Goal: Transaction & Acquisition: Register for event/course

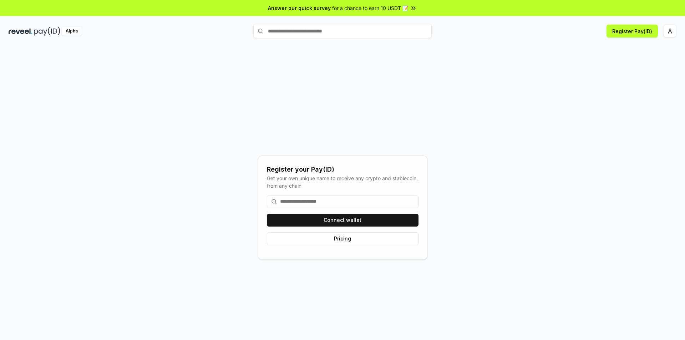
click at [367, 211] on div "Connect wallet Pricing" at bounding box center [343, 220] width 152 height 61
click at [359, 218] on button "Connect wallet" at bounding box center [343, 220] width 152 height 13
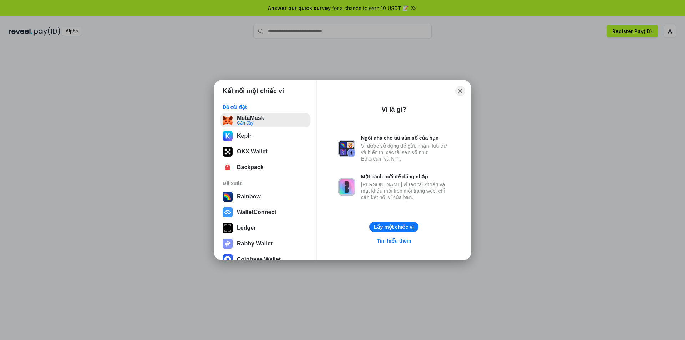
click at [273, 125] on button "MetaMask Gần đây" at bounding box center [266, 120] width 90 height 14
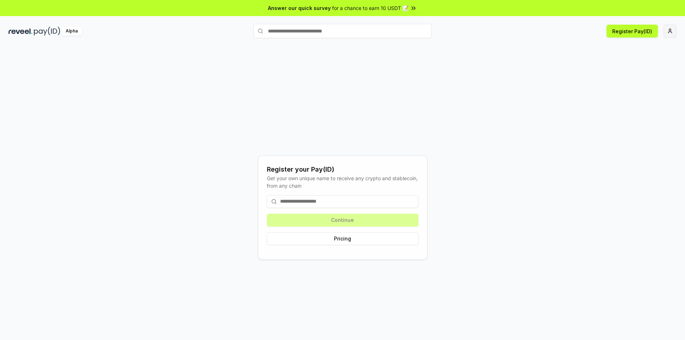
click at [671, 31] on html "Answer our quick survey for a chance to earn 10 USDT 📝 Alpha Register Pay(ID) R…" at bounding box center [342, 170] width 685 height 340
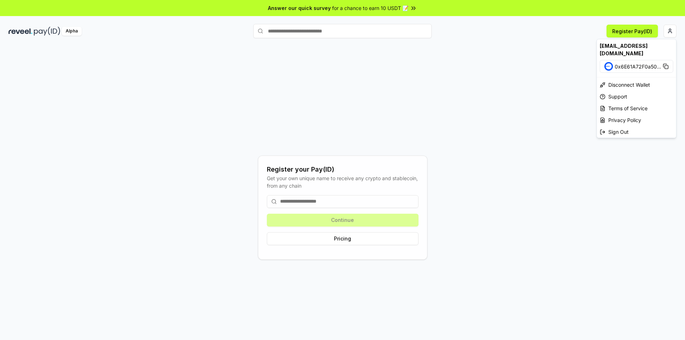
click at [619, 58] on div "[EMAIL_ADDRESS][DOMAIN_NAME]" at bounding box center [636, 49] width 79 height 21
click at [619, 49] on div "[EMAIL_ADDRESS][DOMAIN_NAME]" at bounding box center [636, 49] width 79 height 21
click at [624, 39] on div "[EMAIL_ADDRESS][DOMAIN_NAME]" at bounding box center [636, 49] width 79 height 21
click at [631, 32] on html "Answer our quick survey for a chance to earn 10 USDT 📝 Alpha Register Pay(ID) R…" at bounding box center [342, 170] width 685 height 340
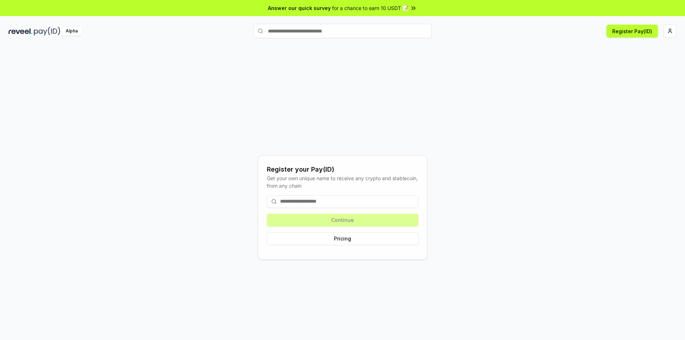
click at [348, 33] on input "text" at bounding box center [342, 31] width 178 height 14
click at [661, 32] on div "Register Pay(ID)" at bounding box center [565, 31] width 223 height 13
click at [633, 29] on button "Register Pay(ID)" at bounding box center [632, 31] width 51 height 13
click at [344, 198] on input at bounding box center [343, 201] width 152 height 13
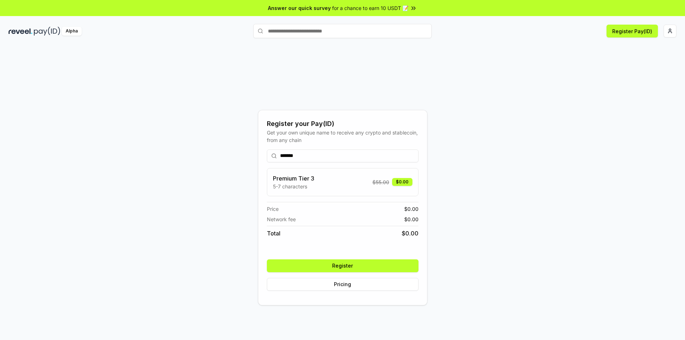
type input "*******"
click at [359, 268] on button "Register" at bounding box center [343, 265] width 152 height 13
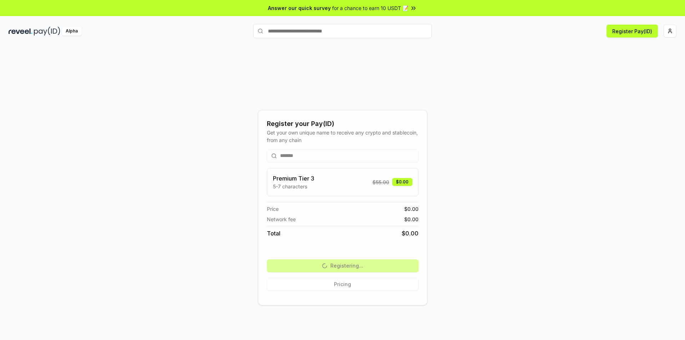
click at [405, 11] on span "for a chance to earn 10 USDT 📝" at bounding box center [370, 7] width 76 height 7
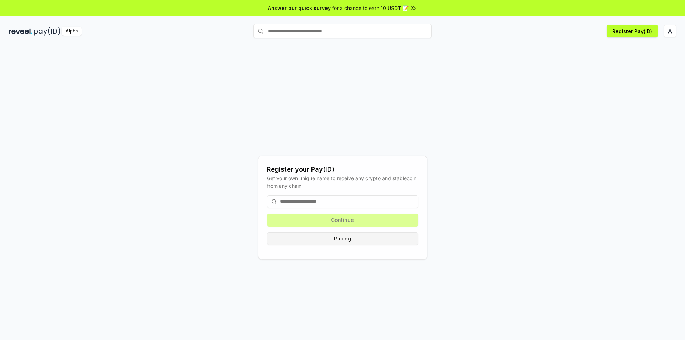
click at [354, 236] on button "Pricing" at bounding box center [343, 238] width 152 height 13
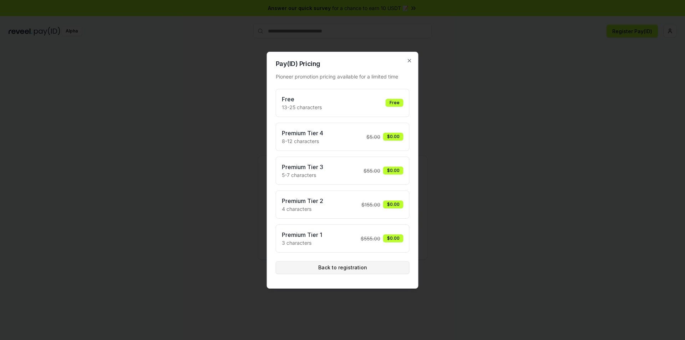
click at [340, 264] on button "Back to registration" at bounding box center [343, 267] width 134 height 13
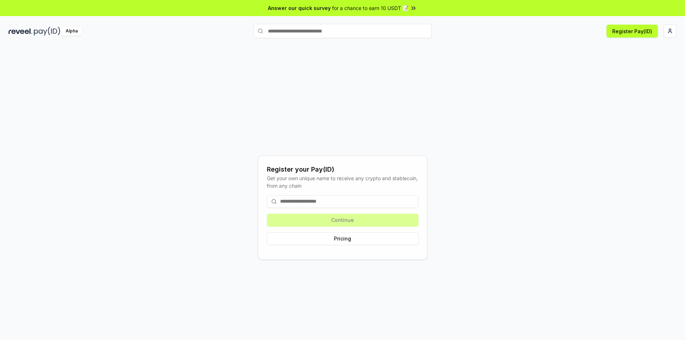
click at [347, 245] on div "Continue Pricing" at bounding box center [343, 220] width 152 height 61
click at [347, 241] on button "Pricing" at bounding box center [343, 238] width 152 height 13
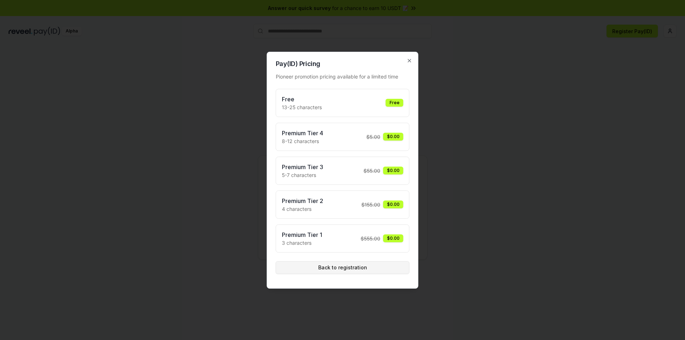
click at [335, 272] on button "Back to registration" at bounding box center [343, 267] width 134 height 13
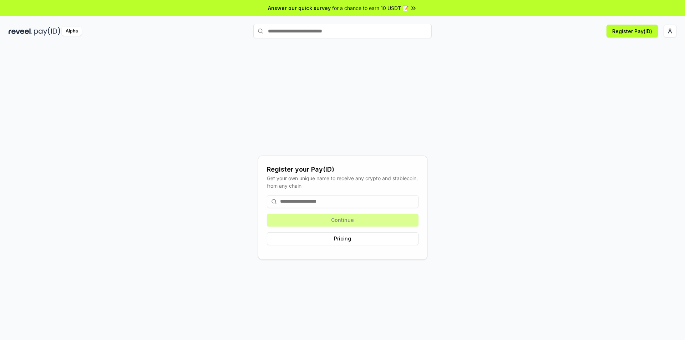
click at [312, 202] on input at bounding box center [343, 201] width 152 height 13
click at [645, 27] on button "Register Pay(ID)" at bounding box center [632, 31] width 51 height 13
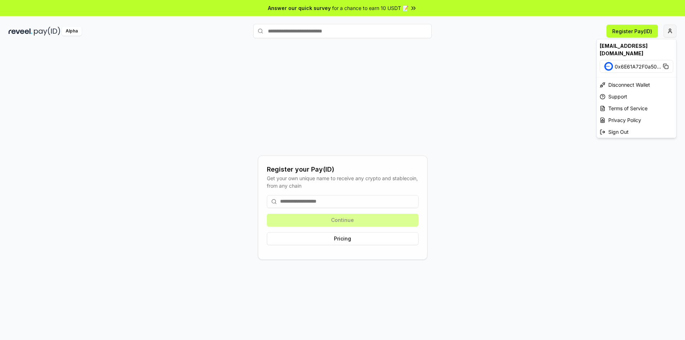
click at [666, 33] on html "Answer our quick survey for a chance to earn 10 USDT 📝 Alpha Register Pay(ID) R…" at bounding box center [342, 170] width 685 height 340
click at [659, 47] on div "[EMAIL_ADDRESS][DOMAIN_NAME]" at bounding box center [636, 49] width 79 height 21
click at [658, 47] on div "[EMAIL_ADDRESS][DOMAIN_NAME]" at bounding box center [636, 49] width 79 height 21
drag, startPoint x: 342, startPoint y: 198, endPoint x: 339, endPoint y: 202, distance: 4.6
click at [340, 201] on html "Answer our quick survey for a chance to earn 10 USDT 📝 Alpha Register Pay(ID) R…" at bounding box center [342, 170] width 685 height 340
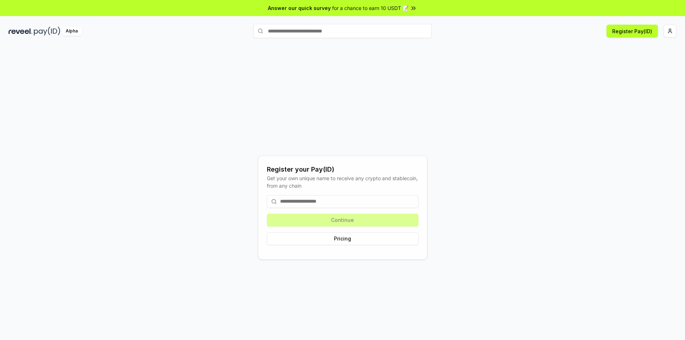
click at [338, 203] on input at bounding box center [343, 201] width 152 height 13
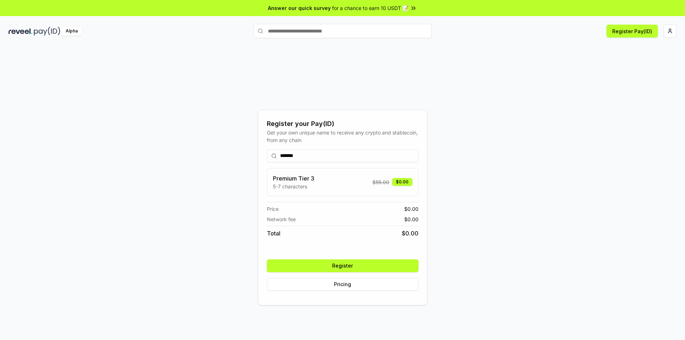
type input "*******"
click at [338, 266] on button "Register" at bounding box center [343, 265] width 152 height 13
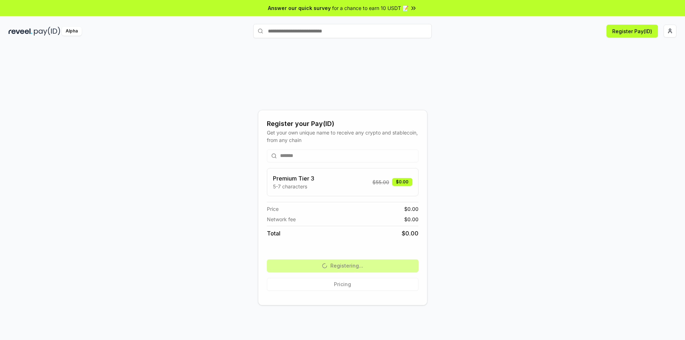
click at [345, 185] on div "Premium Tier 3 5-7 characters $ 55.00 $0.00" at bounding box center [343, 182] width 140 height 16
